Goal: Information Seeking & Learning: Find specific page/section

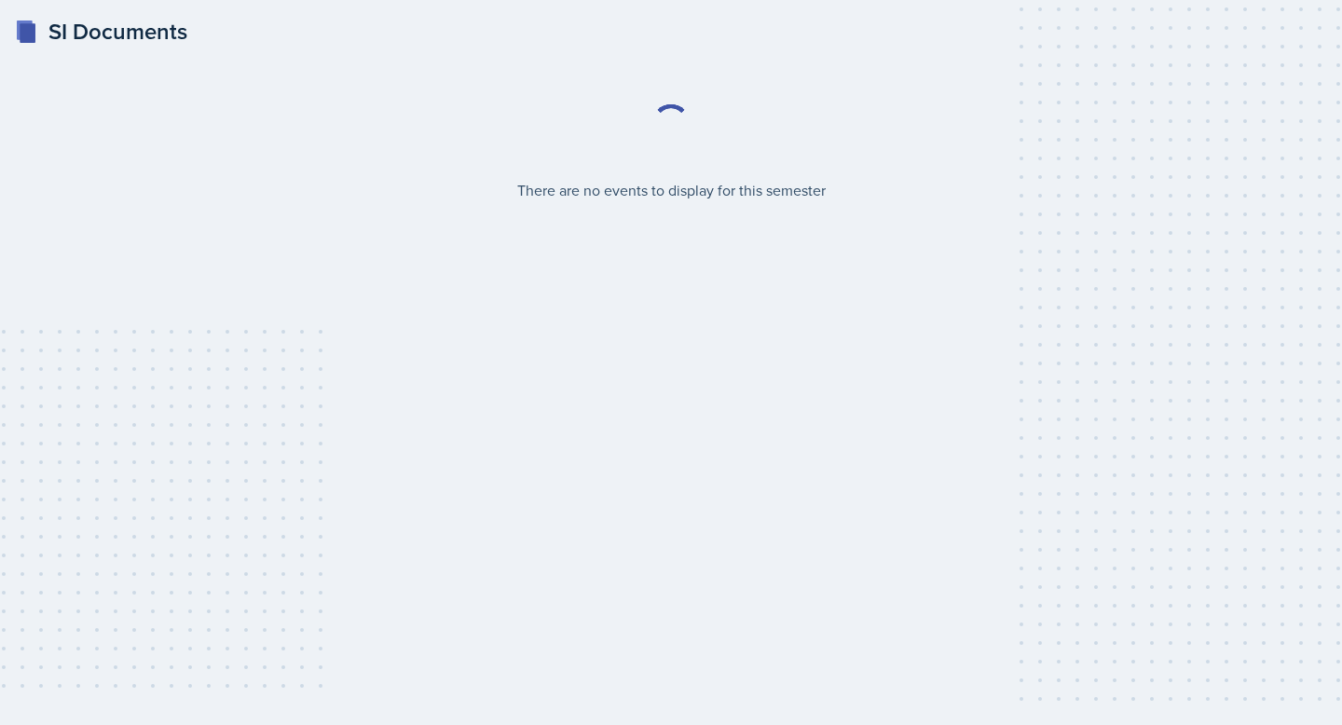
select select "2bed604d-1099-4043-b1bc-2365e8740244"
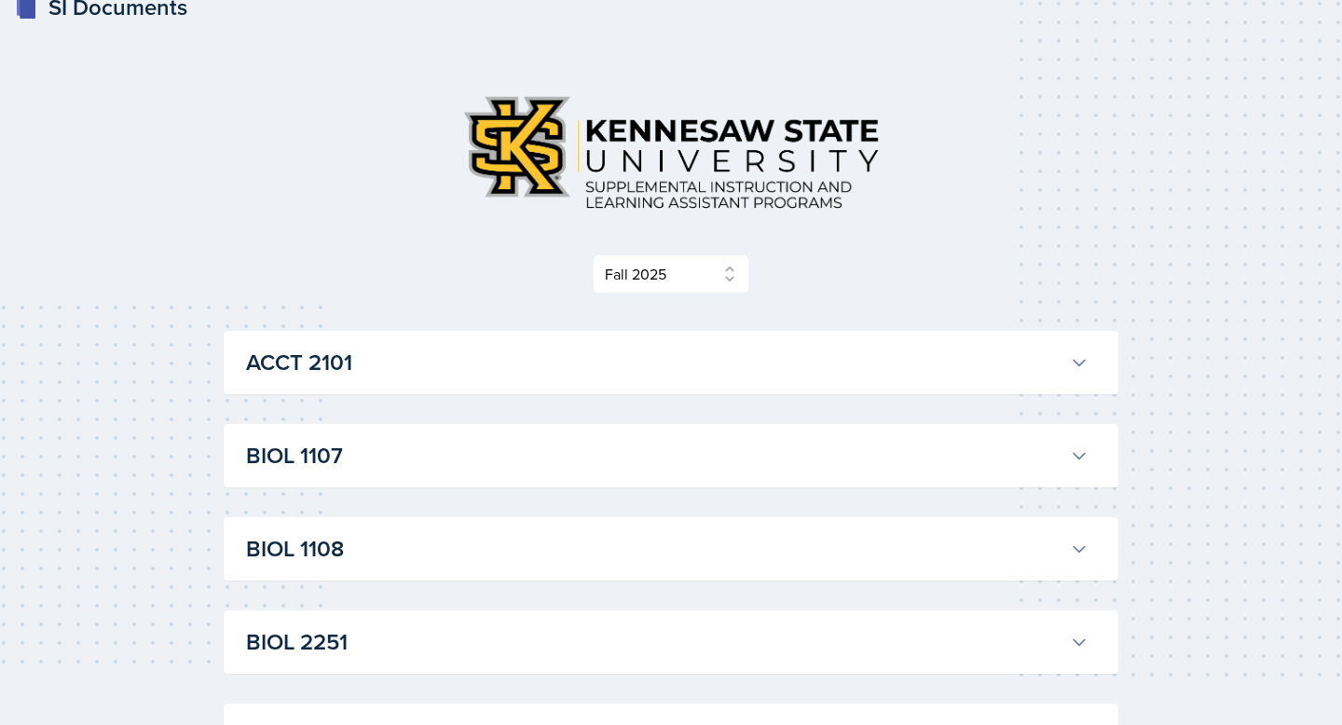
scroll to position [26, 0]
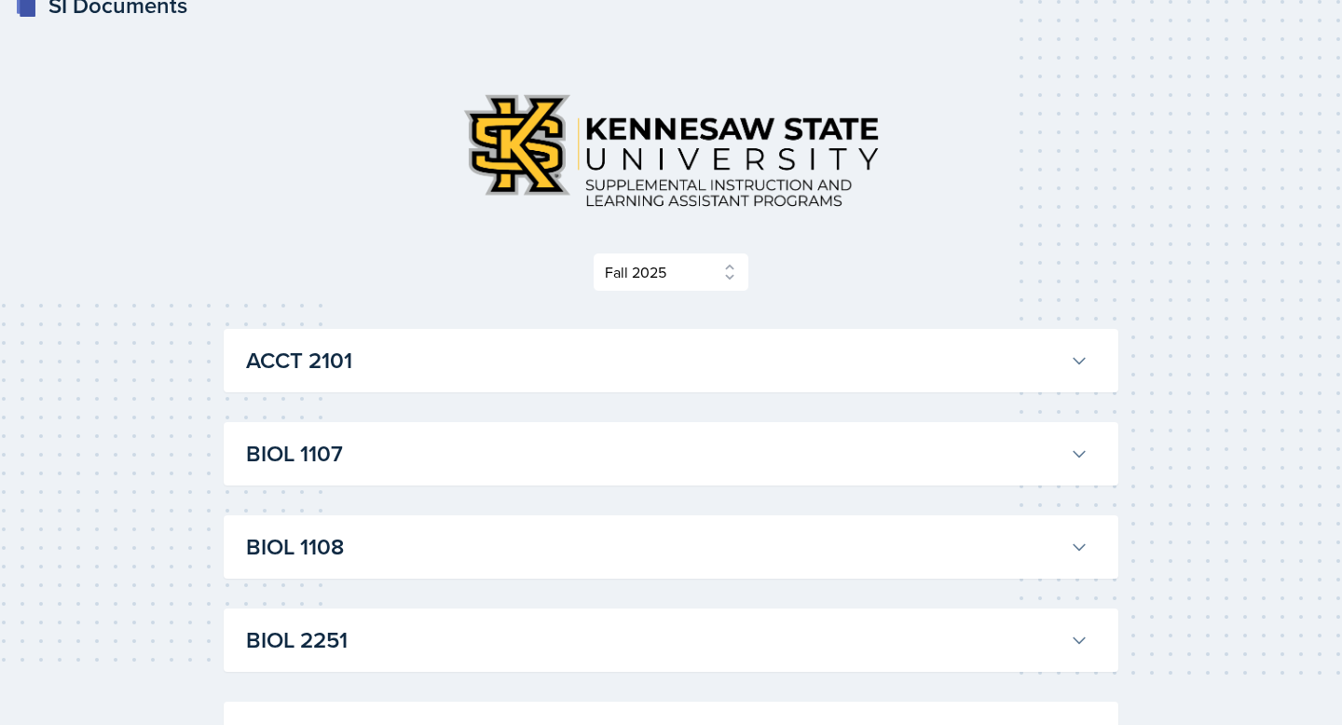
click at [843, 443] on h3 "BIOL 1107" at bounding box center [654, 454] width 817 height 34
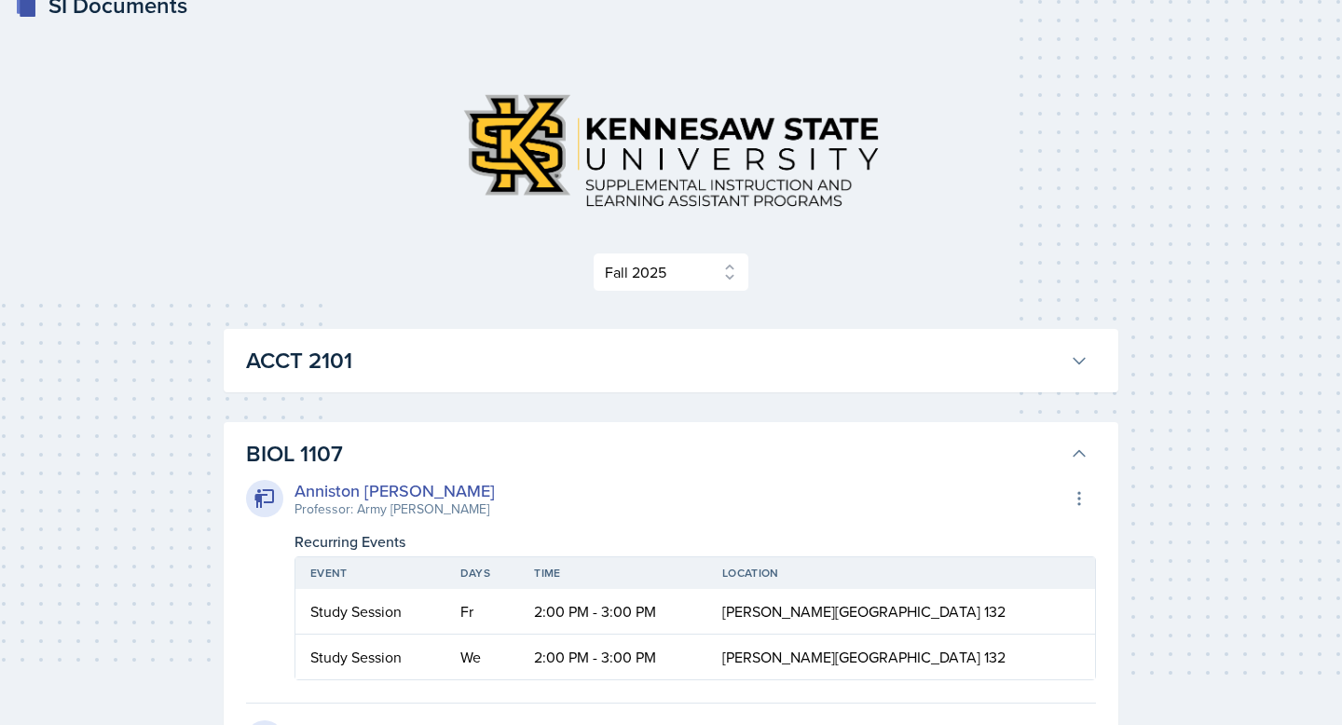
click at [843, 386] on div "ACCT 2101 [PERSON_NAME] Professor: [PERSON_NAME] Export to Google Calendar Recu…" at bounding box center [671, 360] width 895 height 63
click at [845, 370] on h3 "ACCT 2101" at bounding box center [654, 361] width 817 height 34
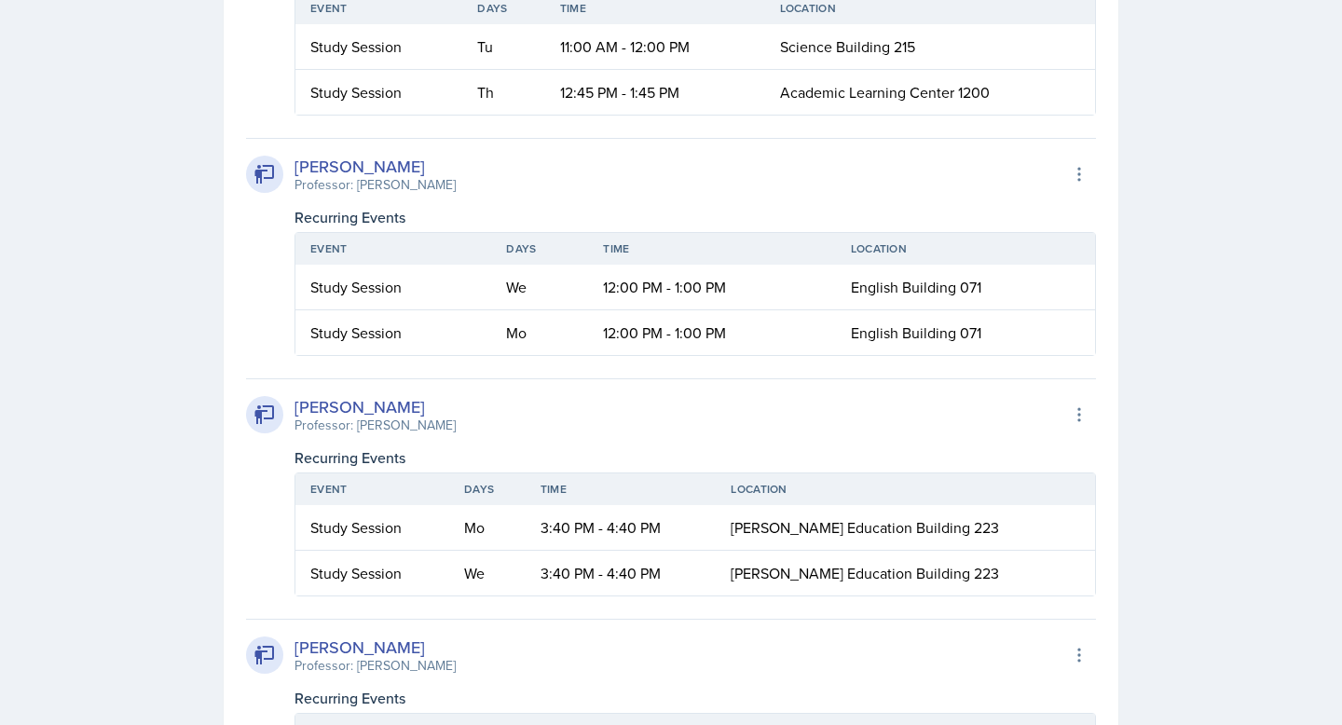
scroll to position [1712, 0]
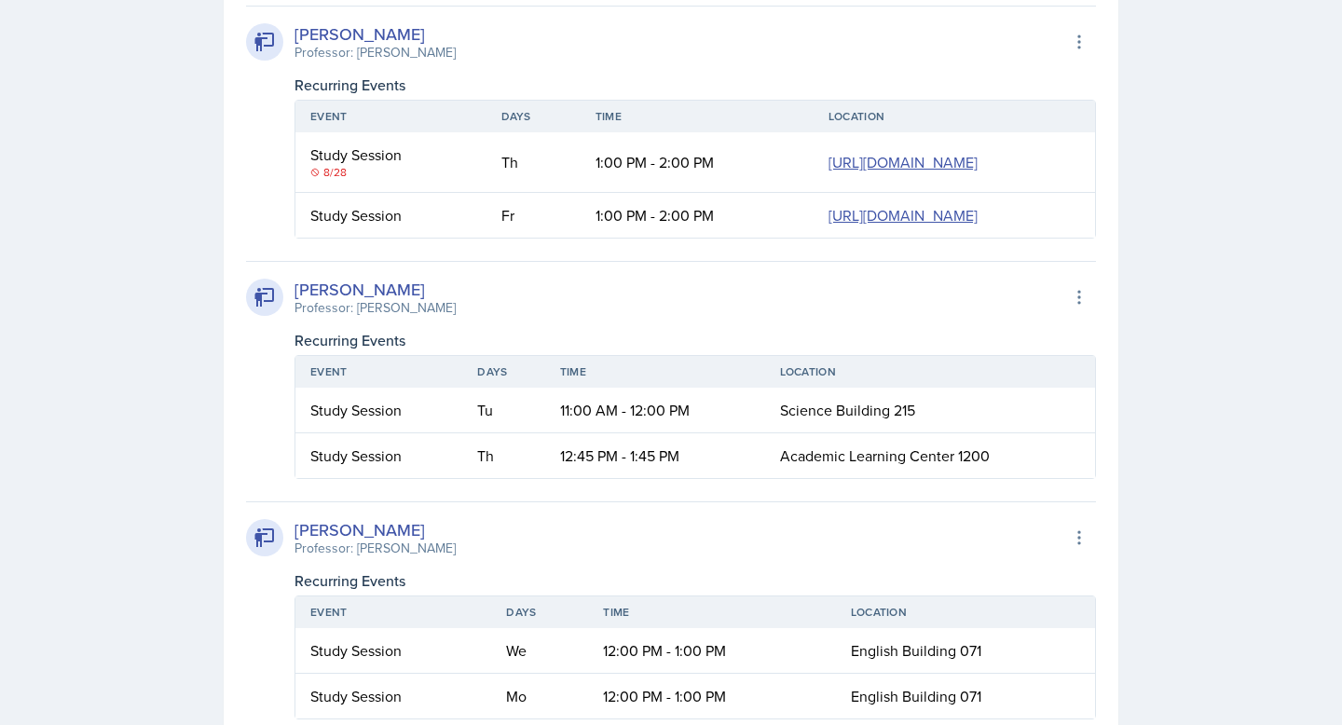
scroll to position [1347, 0]
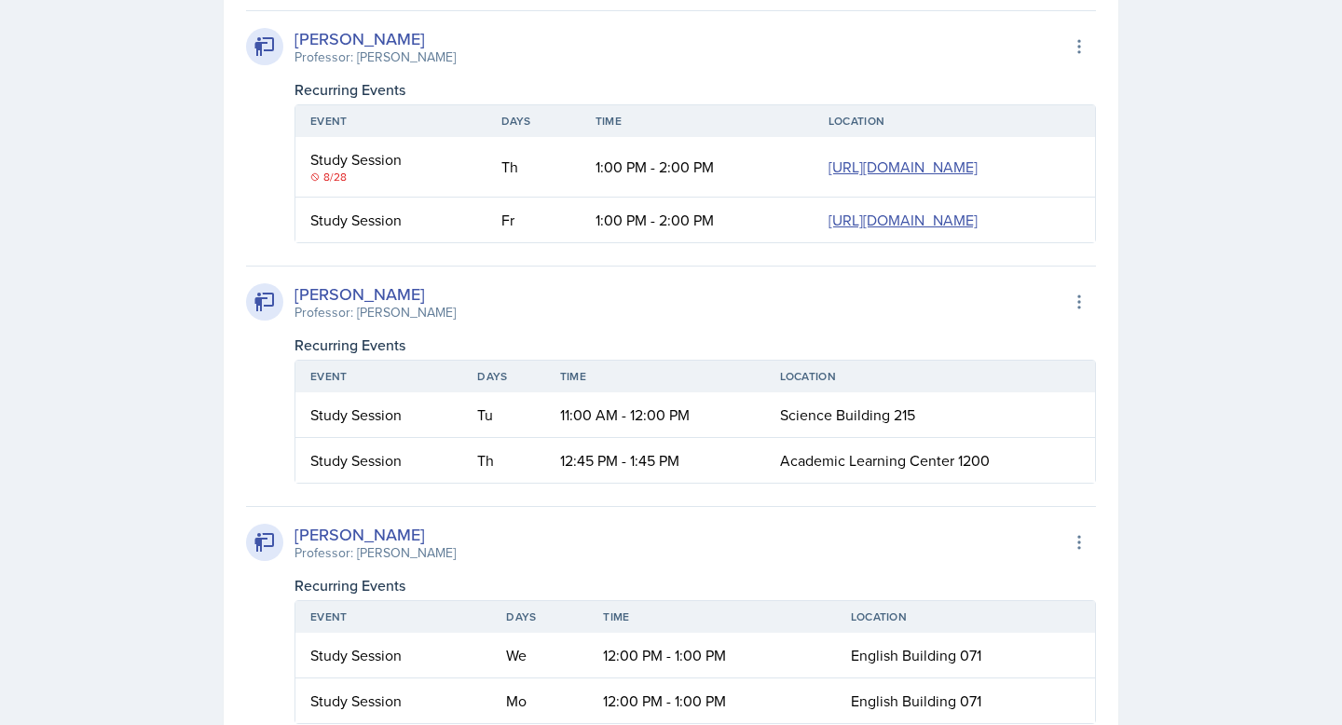
drag, startPoint x: 314, startPoint y: 484, endPoint x: 351, endPoint y: 483, distance: 36.4
click at [351, 186] on div "8/28" at bounding box center [390, 177] width 161 height 17
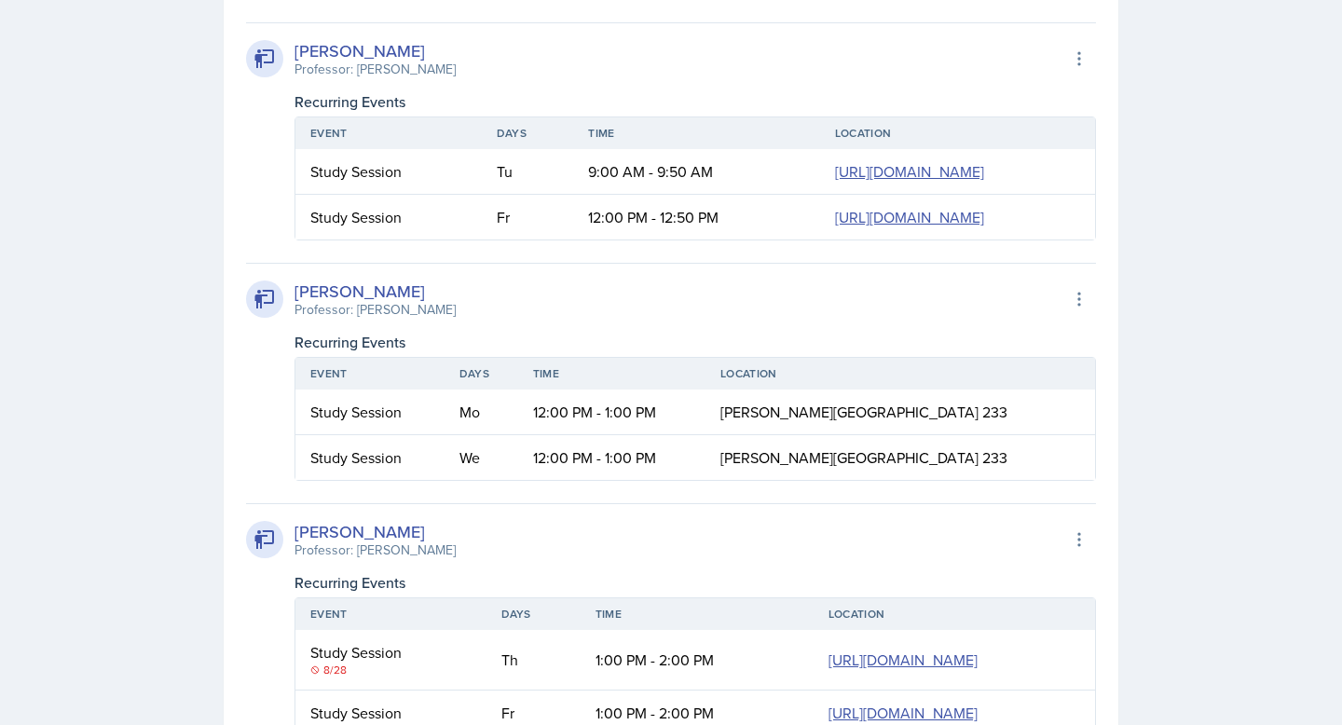
scroll to position [767, 0]
